Goal: Transaction & Acquisition: Purchase product/service

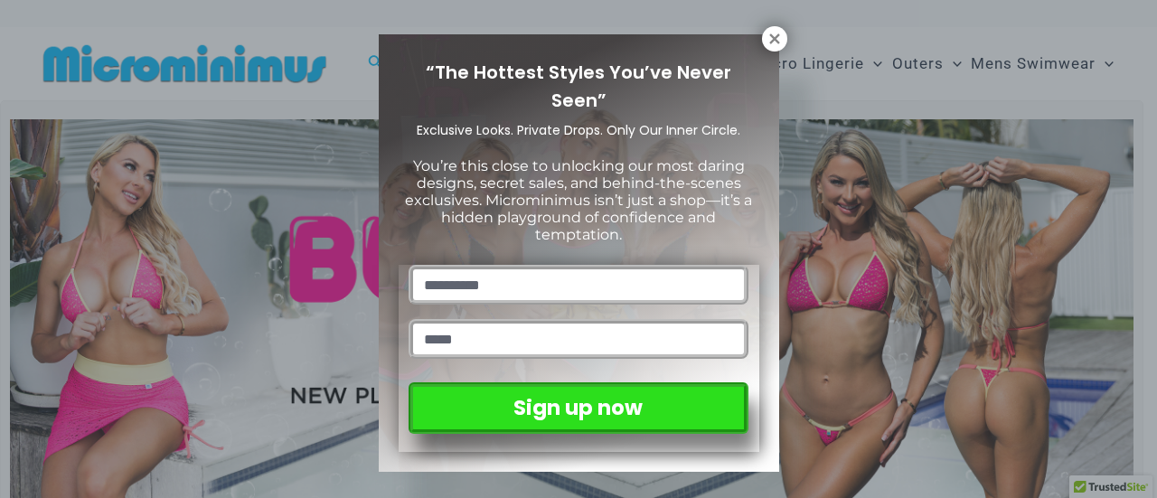
click at [1143, 26] on div "“The Hottest Styles You’ve Never Seen” Exclusive Looks. Private Drops. Only Our…" at bounding box center [578, 249] width 1157 height 498
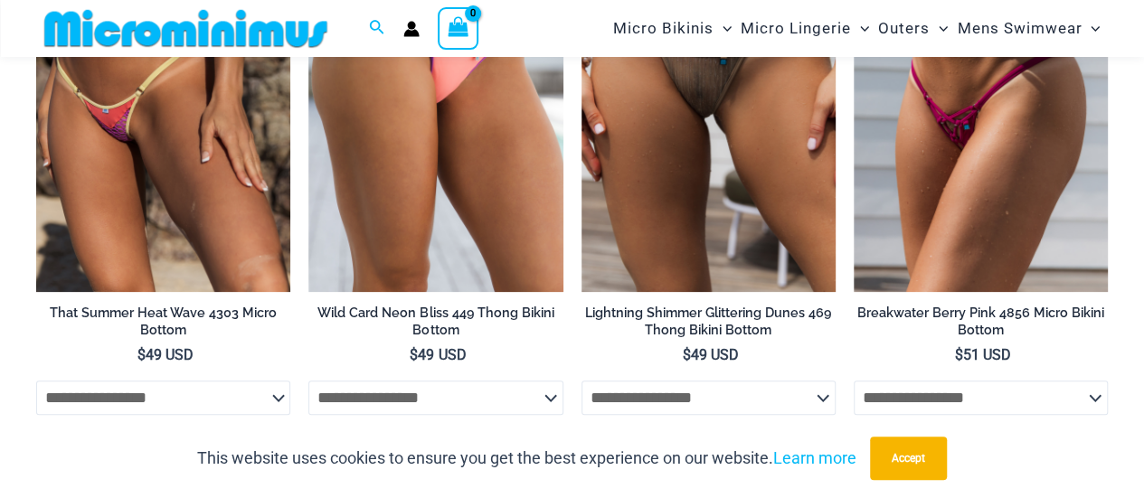
scroll to position [3768, 0]
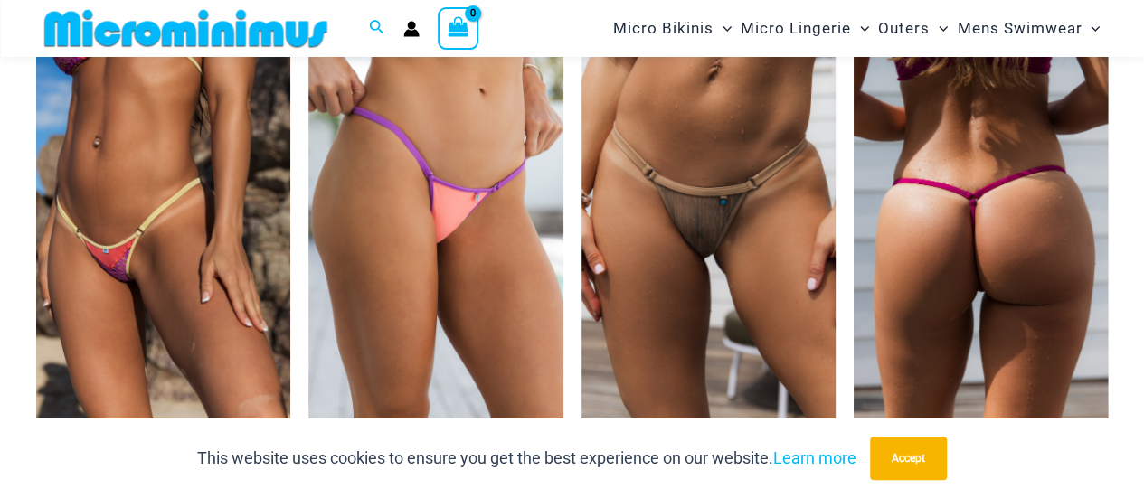
click at [989, 230] on img at bounding box center [981, 242] width 254 height 382
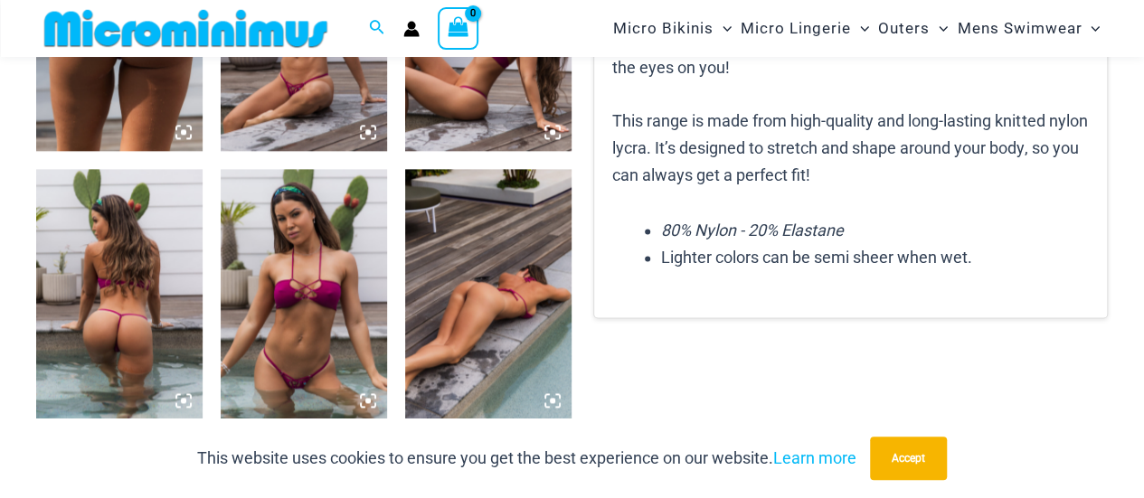
scroll to position [1158, 0]
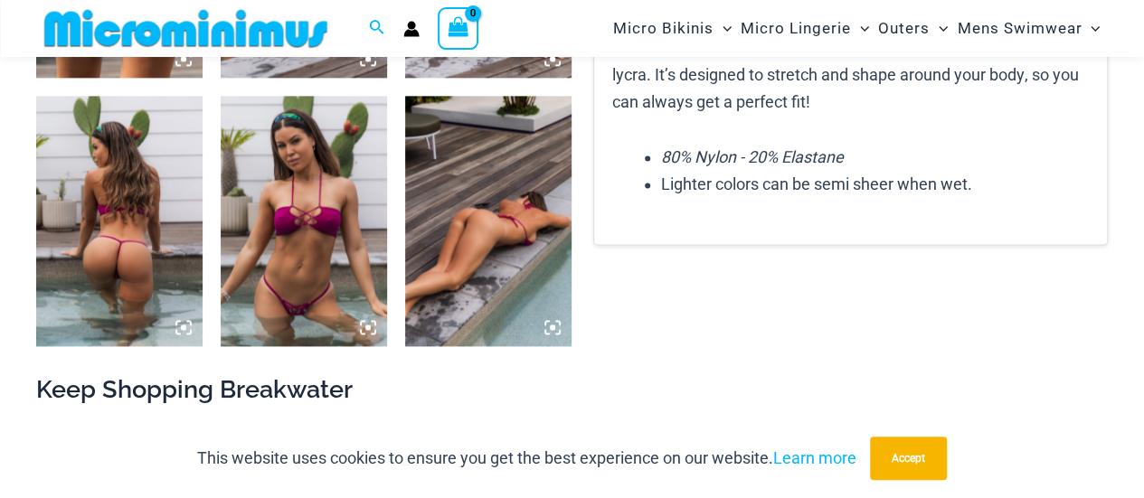
click at [289, 203] on img at bounding box center [304, 221] width 166 height 250
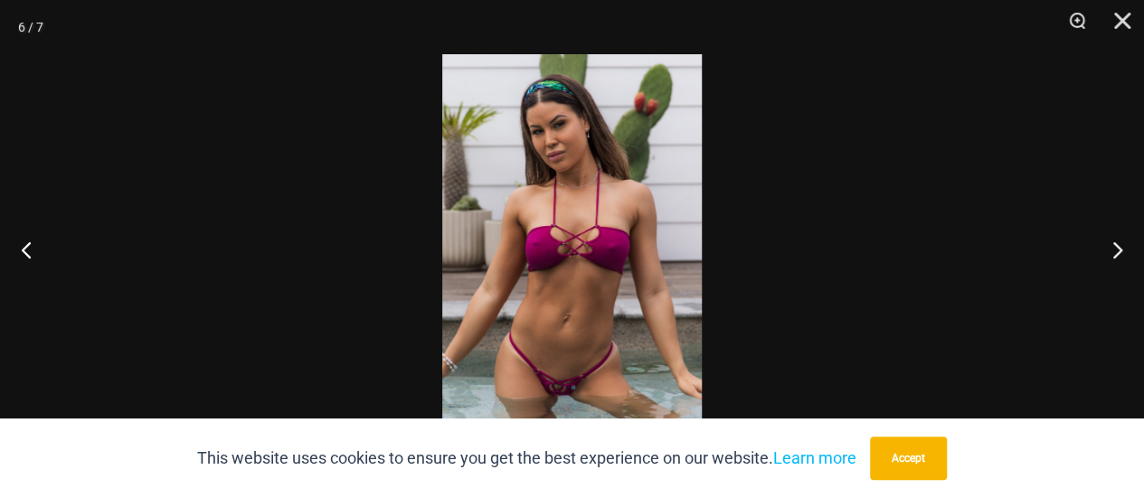
scroll to position [1351, 0]
click at [571, 398] on img at bounding box center [572, 249] width 260 height 390
